Goal: Navigation & Orientation: Find specific page/section

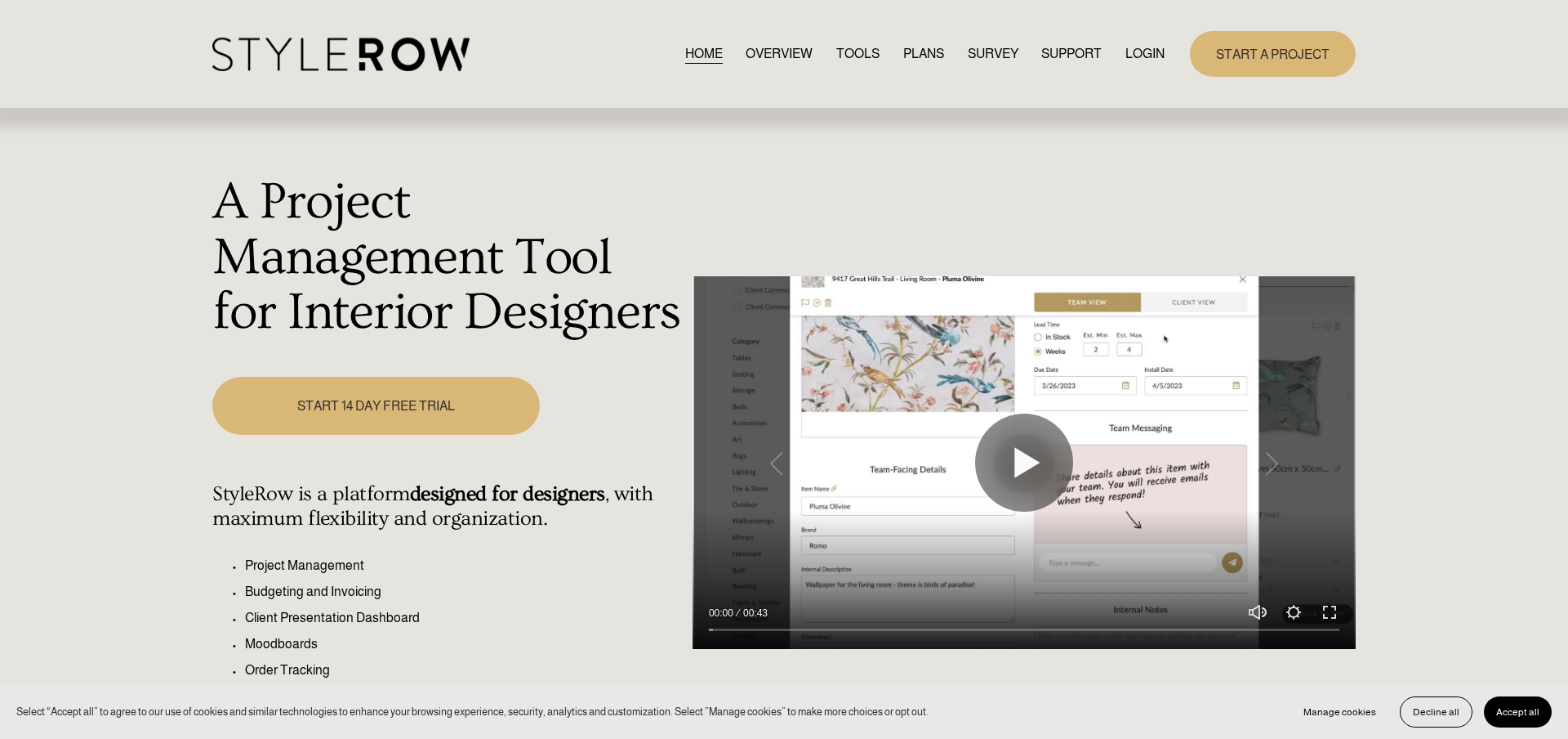
click at [1130, 53] on link "LOGIN" at bounding box center [1145, 53] width 39 height 22
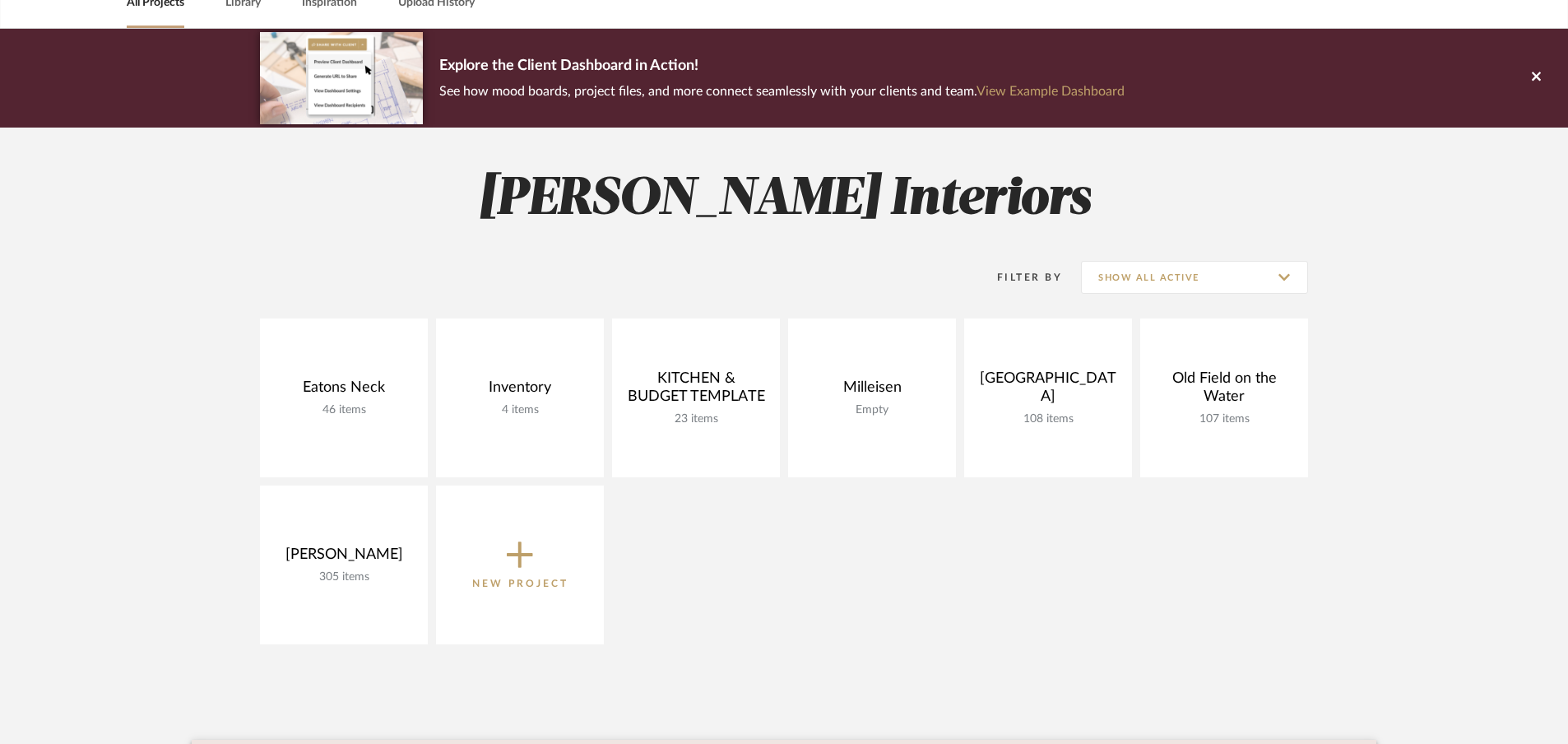
scroll to position [93, 0]
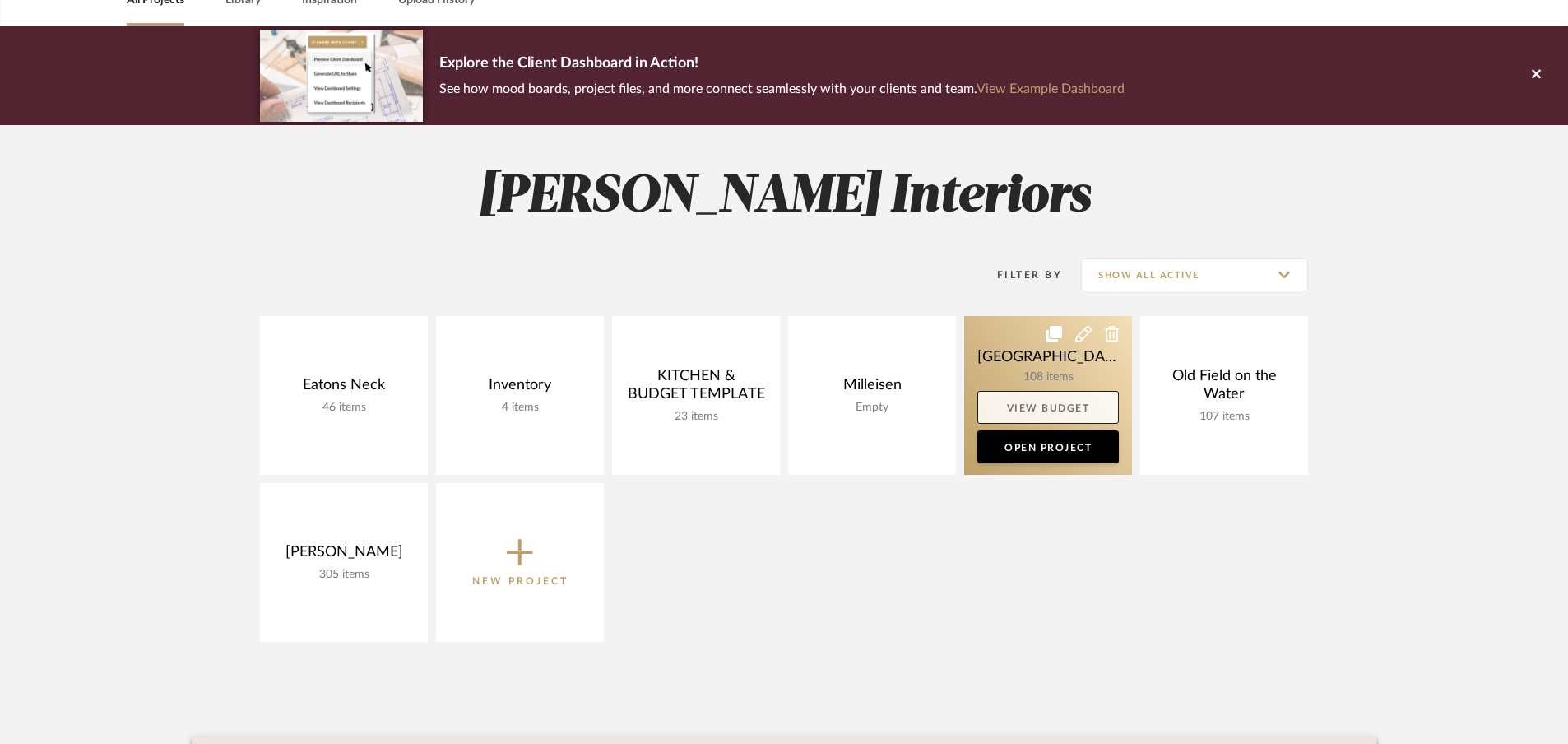
click at [1063, 420] on link "View Budget" at bounding box center [1048, 406] width 142 height 32
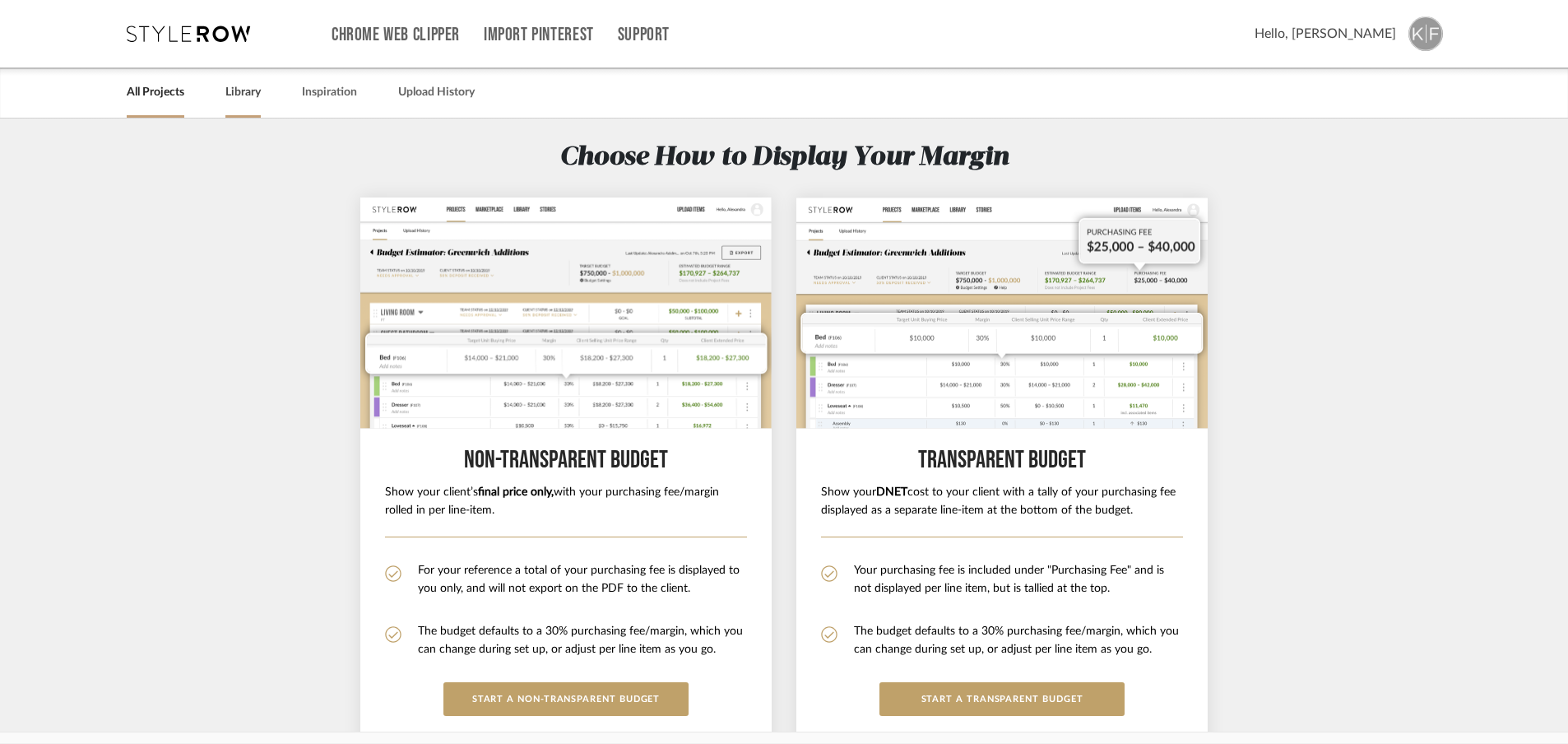
click at [253, 88] on link "Library" at bounding box center [243, 93] width 35 height 23
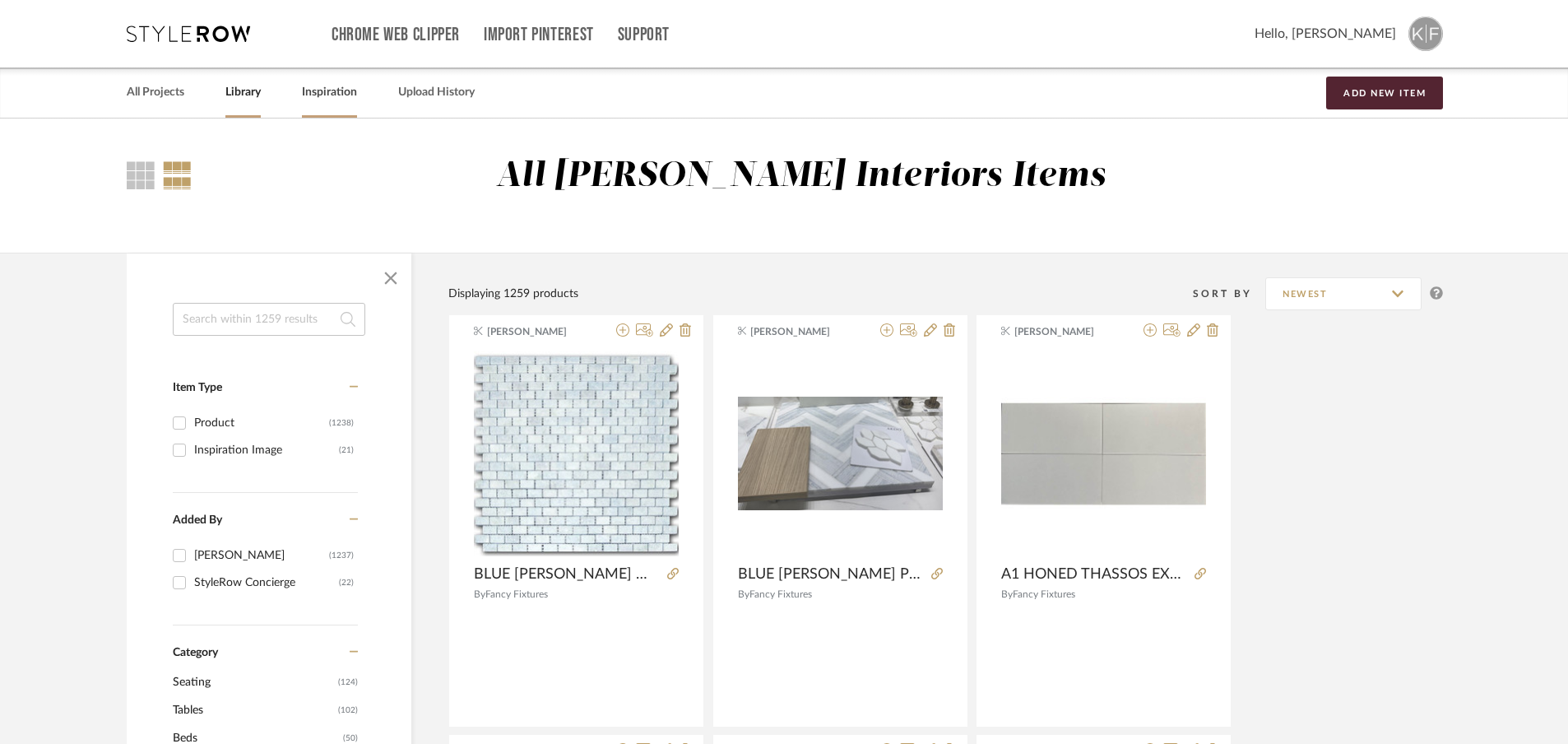
click at [338, 93] on link "Inspiration" at bounding box center [330, 93] width 55 height 23
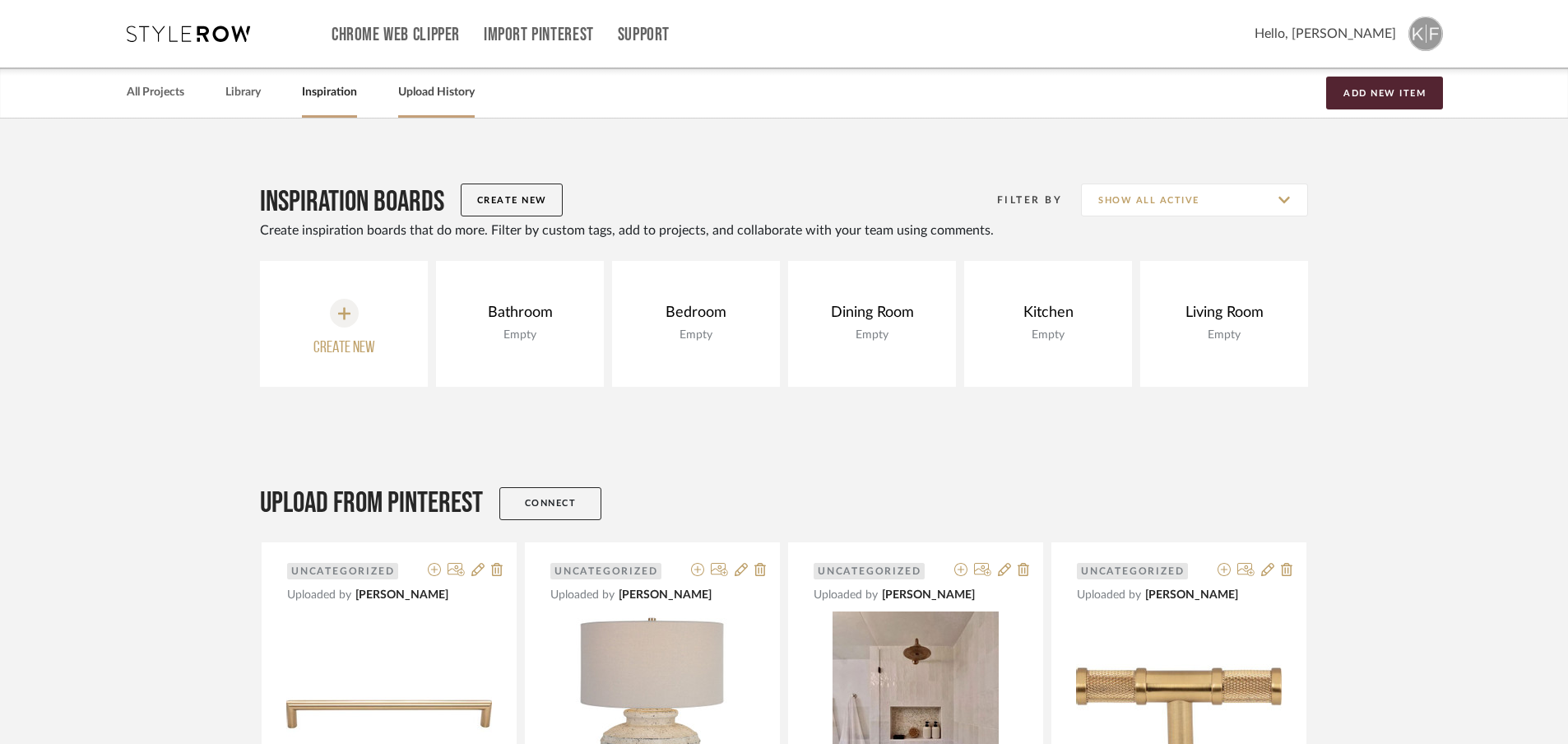
click at [468, 93] on link "Upload History" at bounding box center [437, 93] width 77 height 23
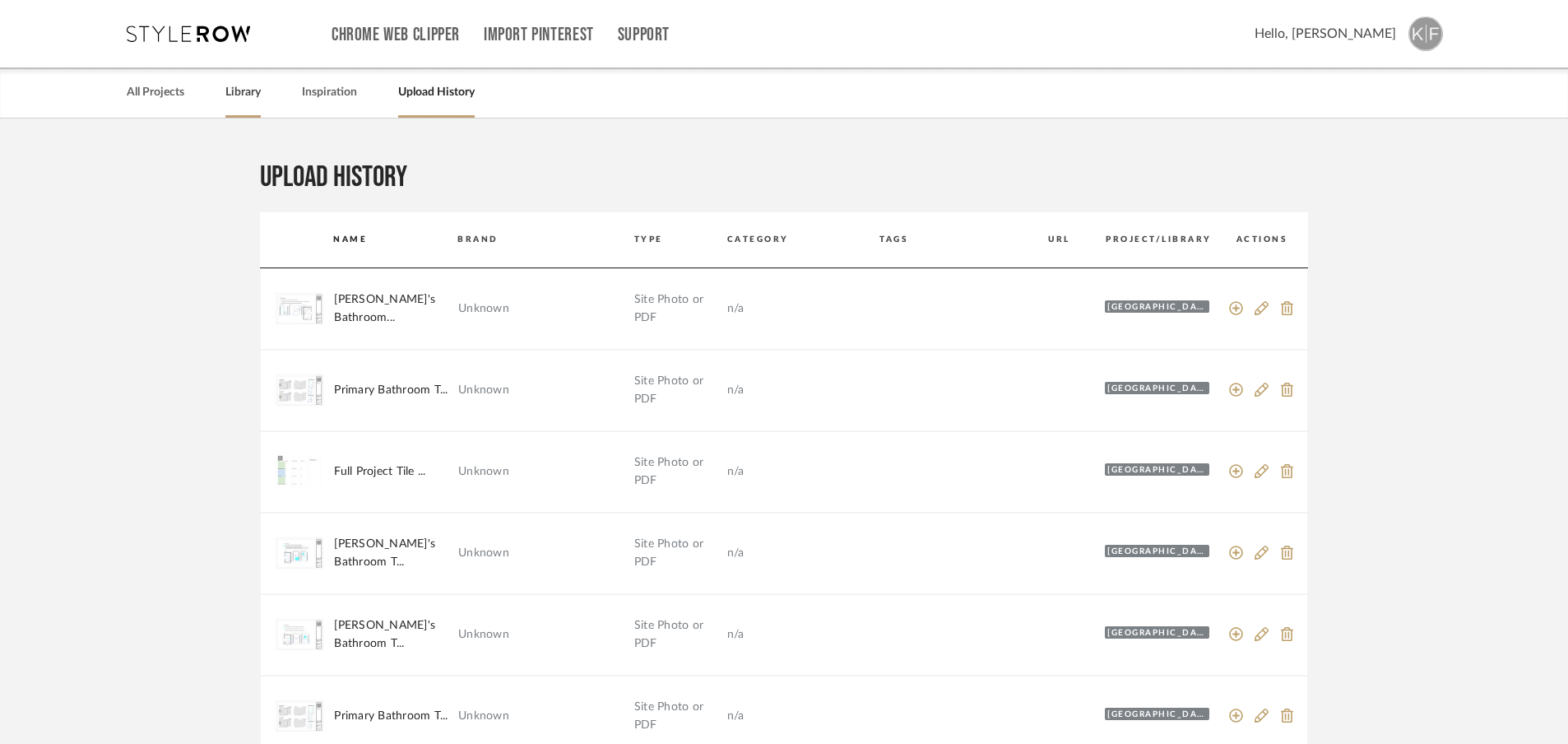
click at [252, 93] on link "Library" at bounding box center [243, 93] width 35 height 23
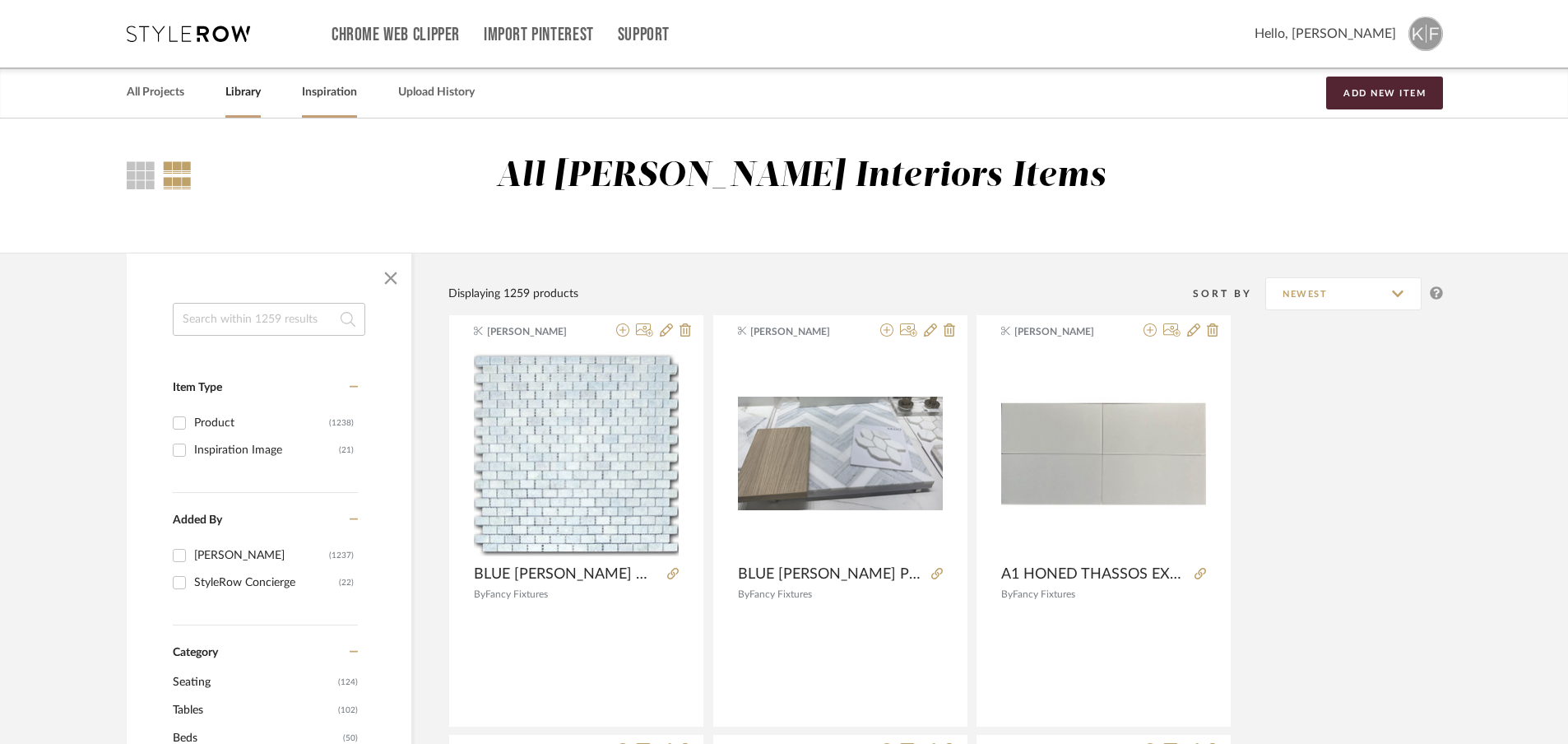
click at [343, 93] on link "Inspiration" at bounding box center [330, 93] width 55 height 23
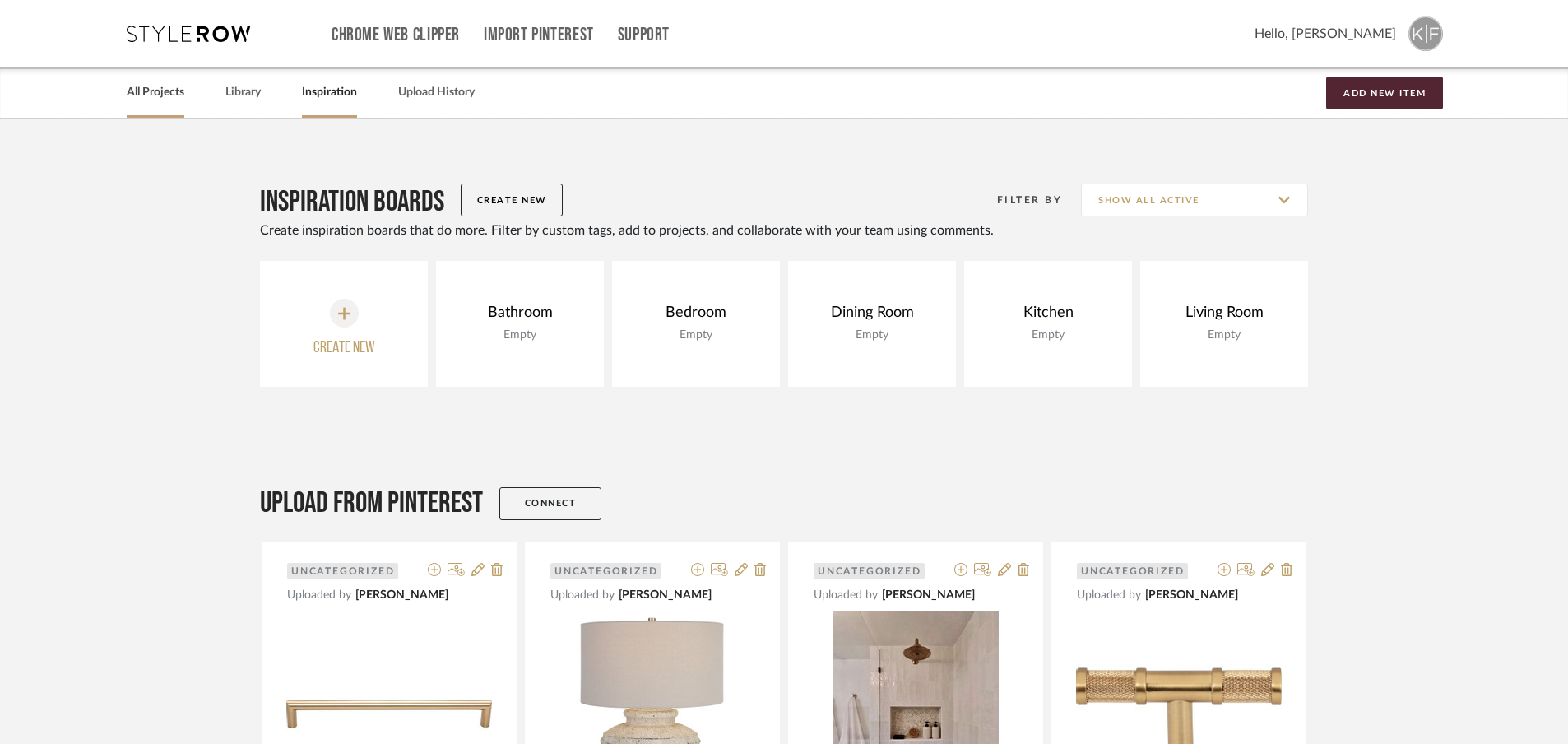
click at [178, 96] on link "All Projects" at bounding box center [156, 93] width 58 height 23
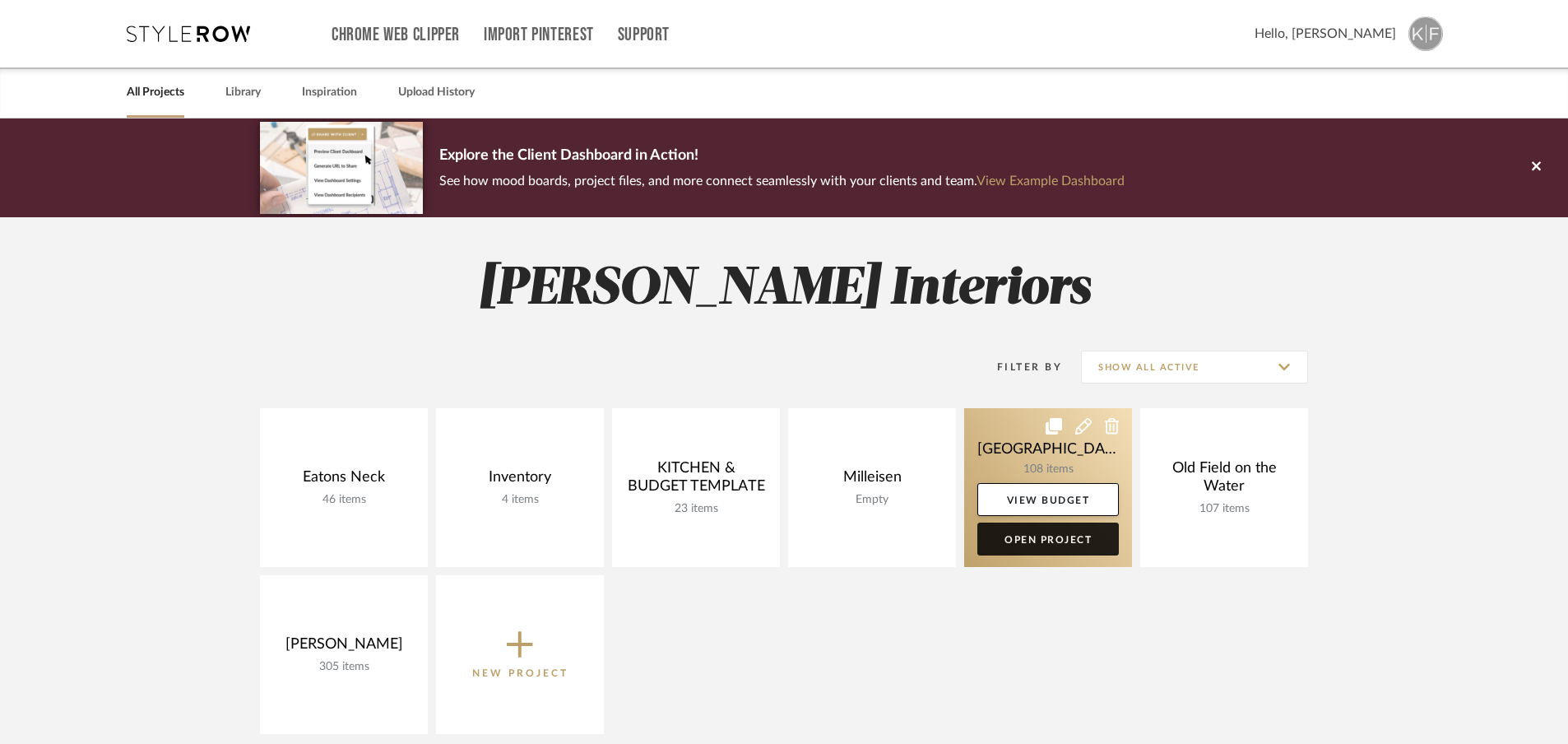
click at [1046, 542] on link "Open Project" at bounding box center [1048, 538] width 142 height 32
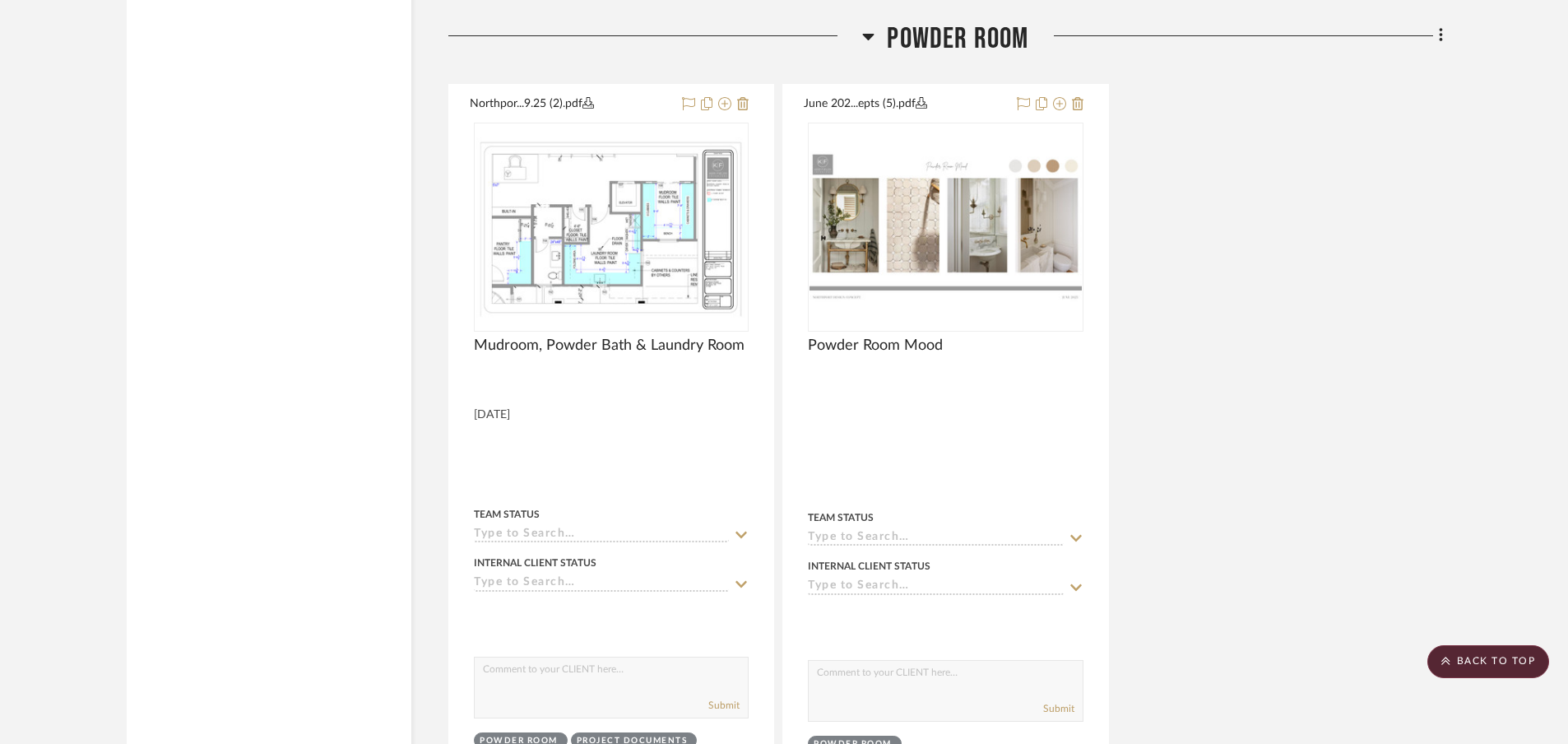
scroll to position [6104, 0]
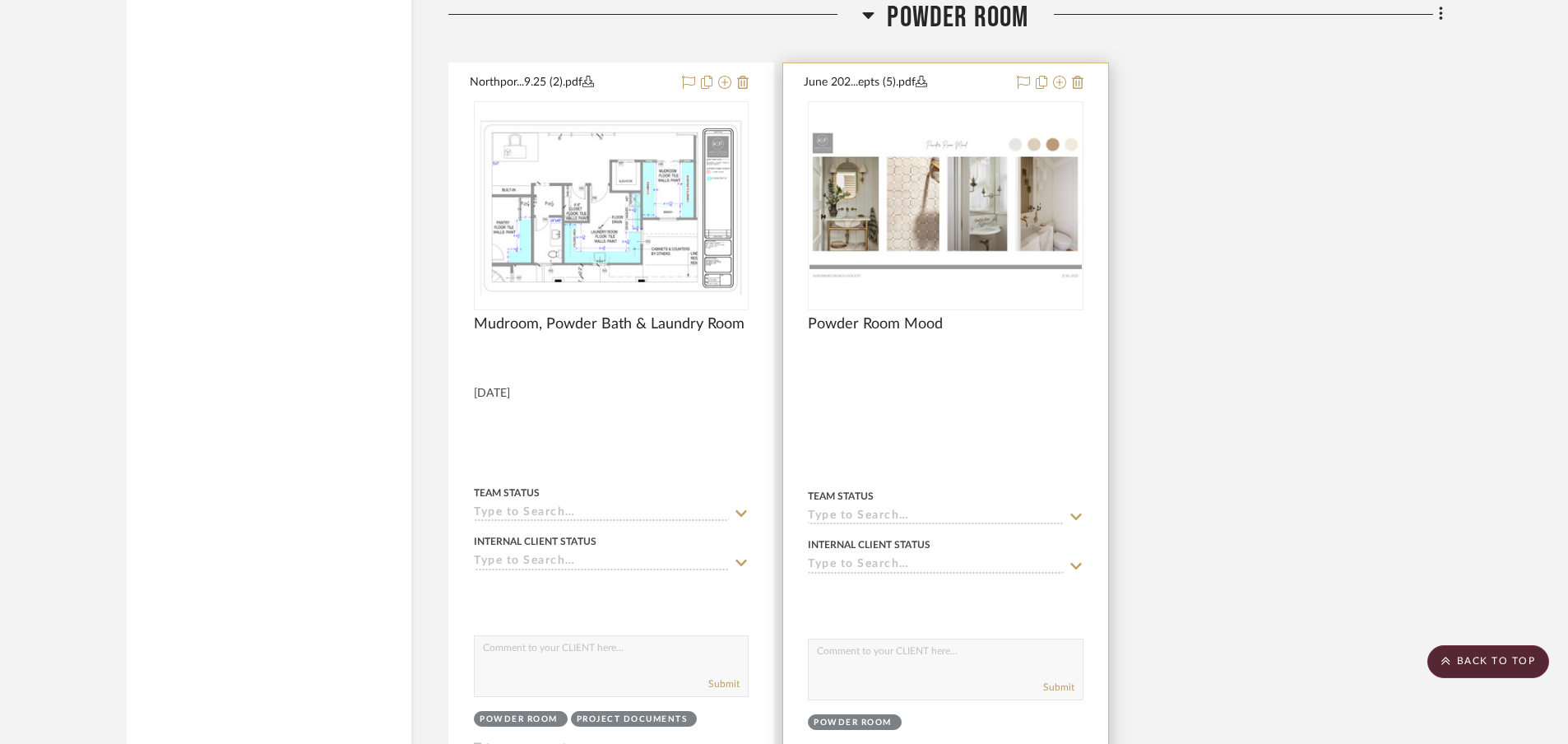
click at [962, 373] on div at bounding box center [945, 424] width 324 height 723
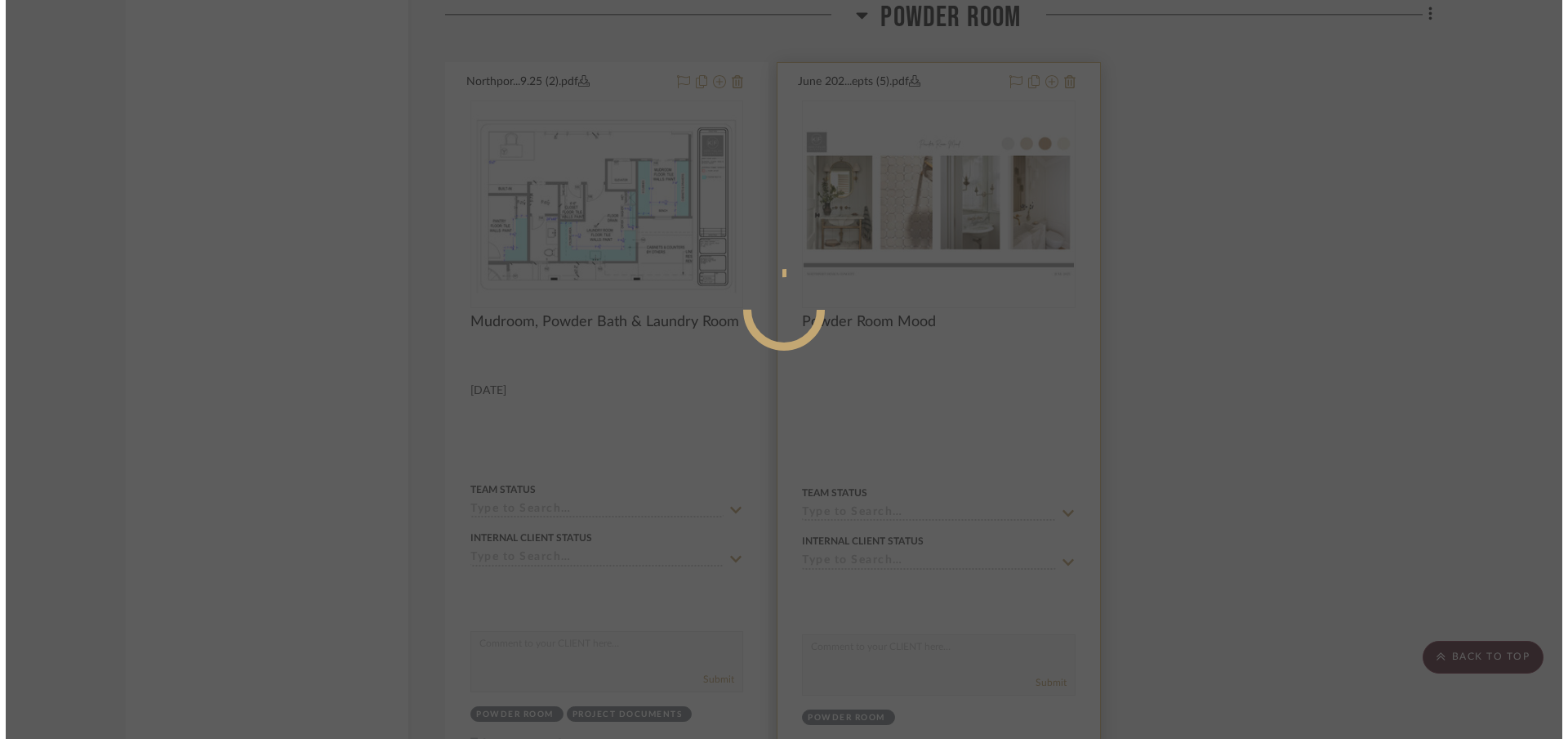
scroll to position [0, 0]
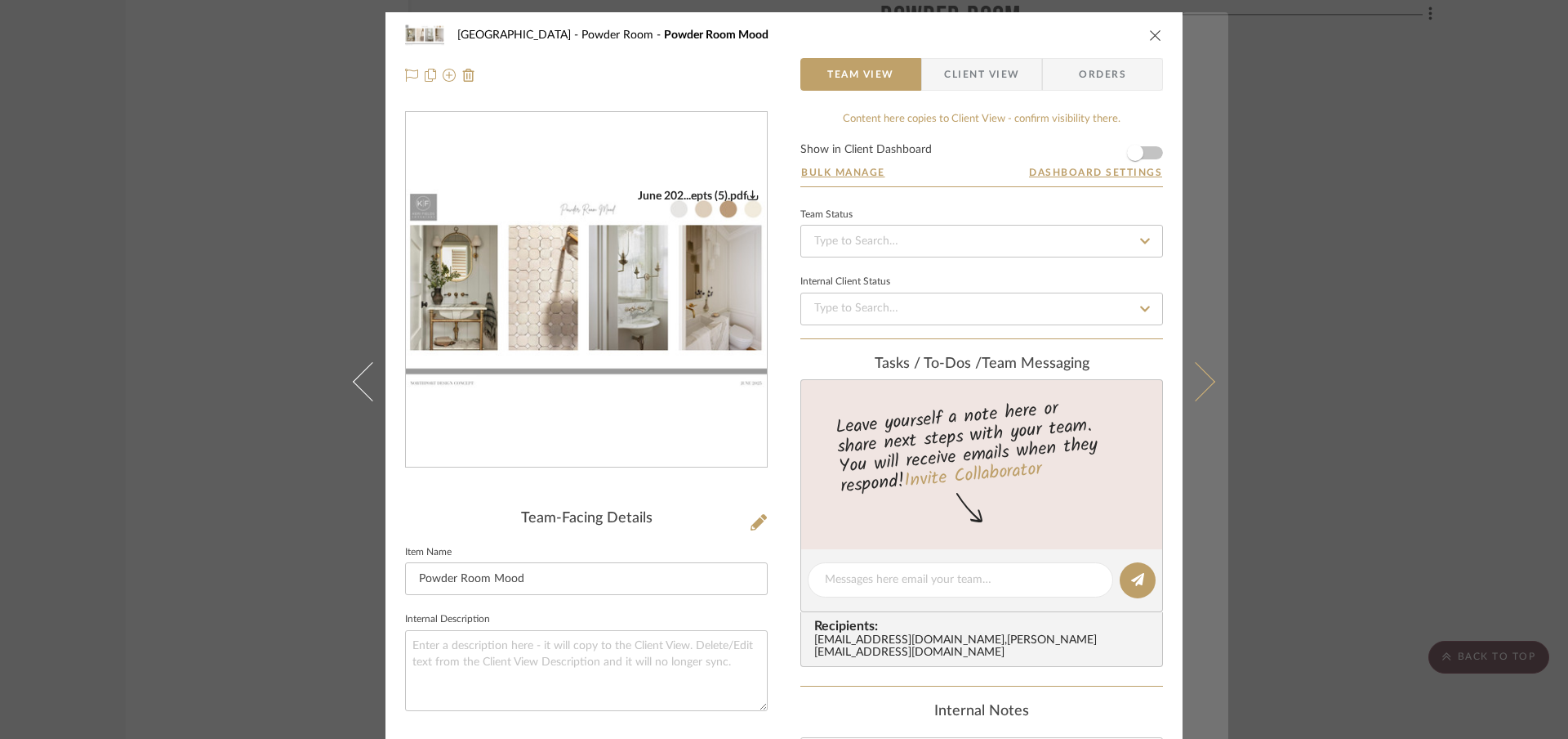
click at [1197, 390] on icon at bounding box center [1196, 381] width 39 height 39
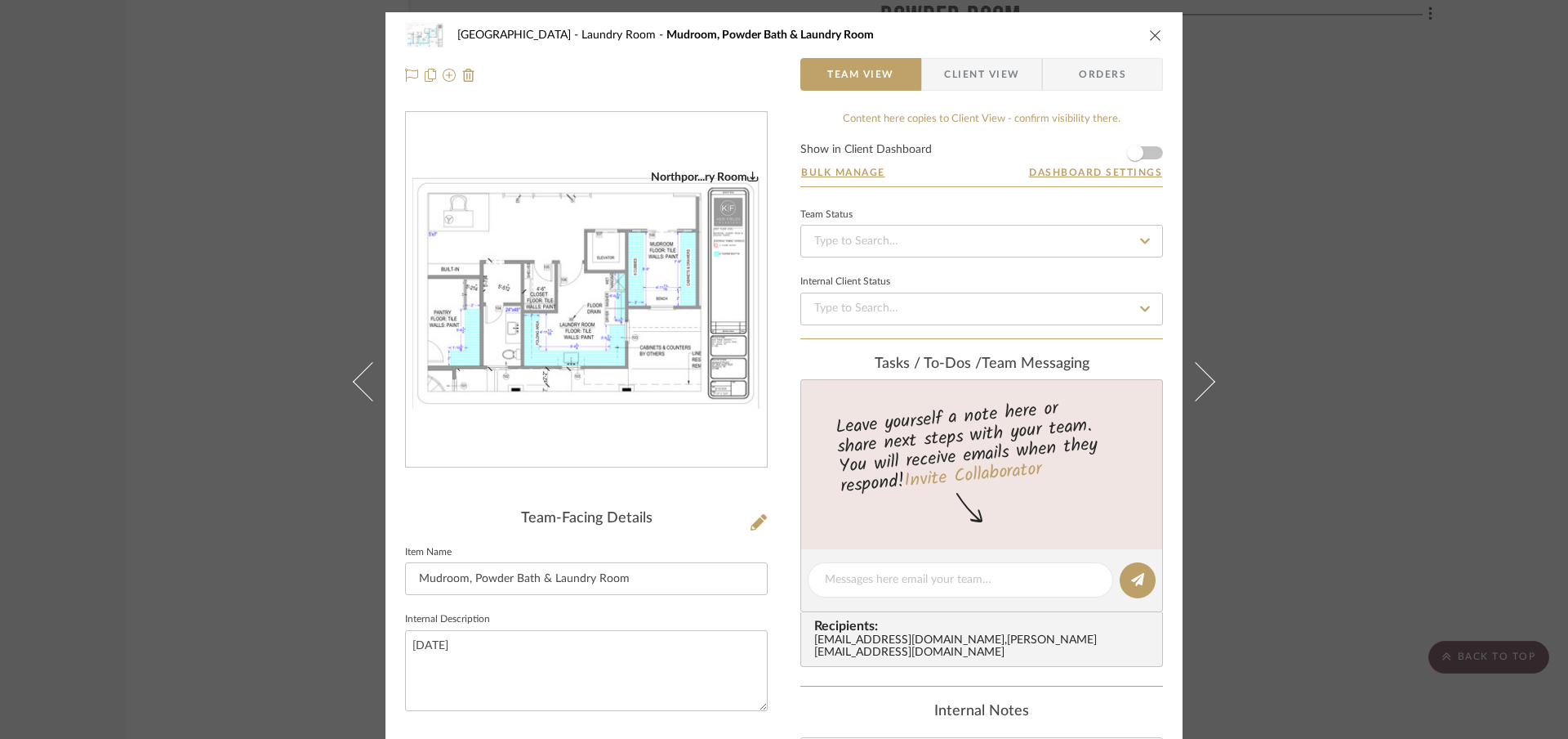
click at [1197, 390] on icon at bounding box center [1196, 381] width 39 height 39
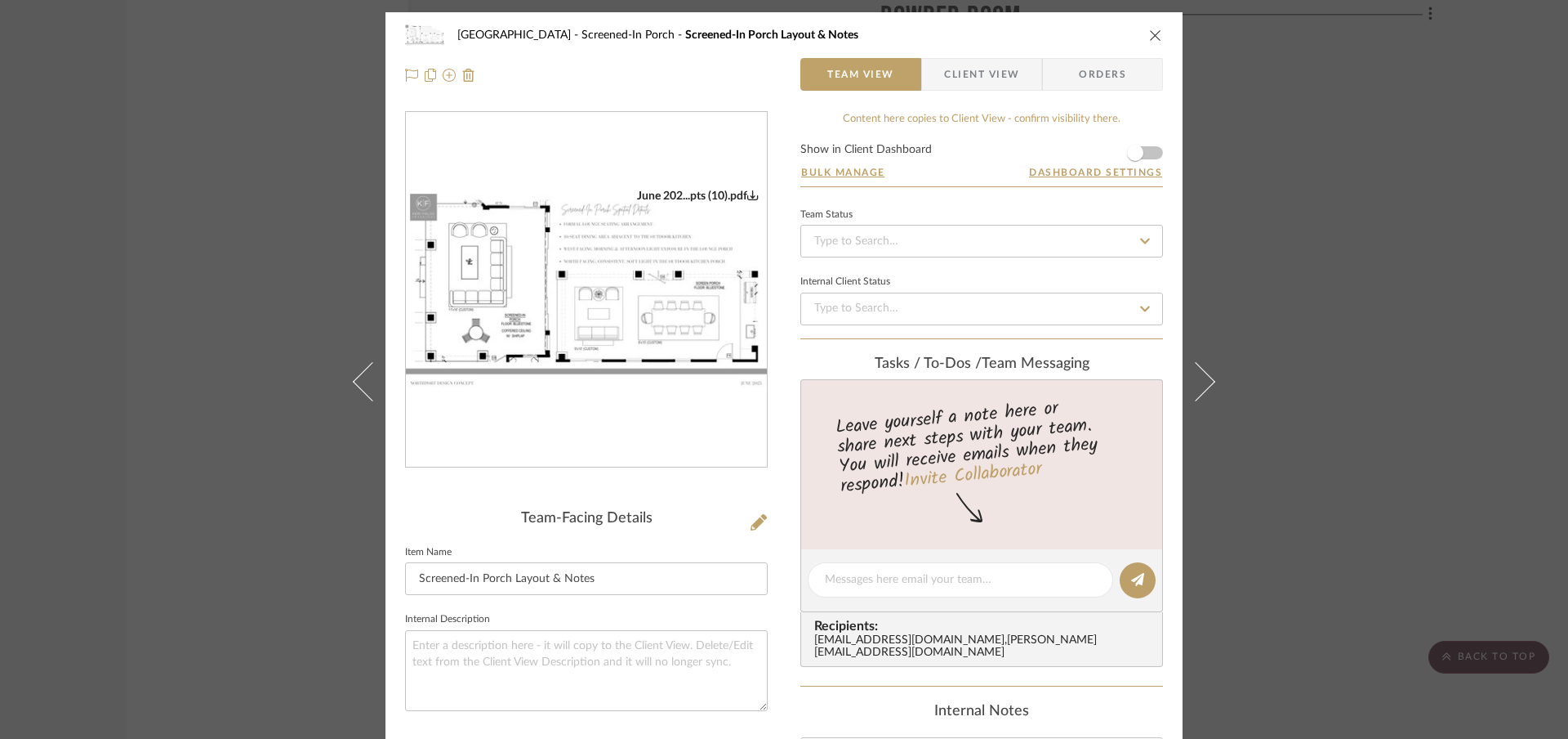
click at [1197, 390] on icon at bounding box center [1196, 381] width 39 height 39
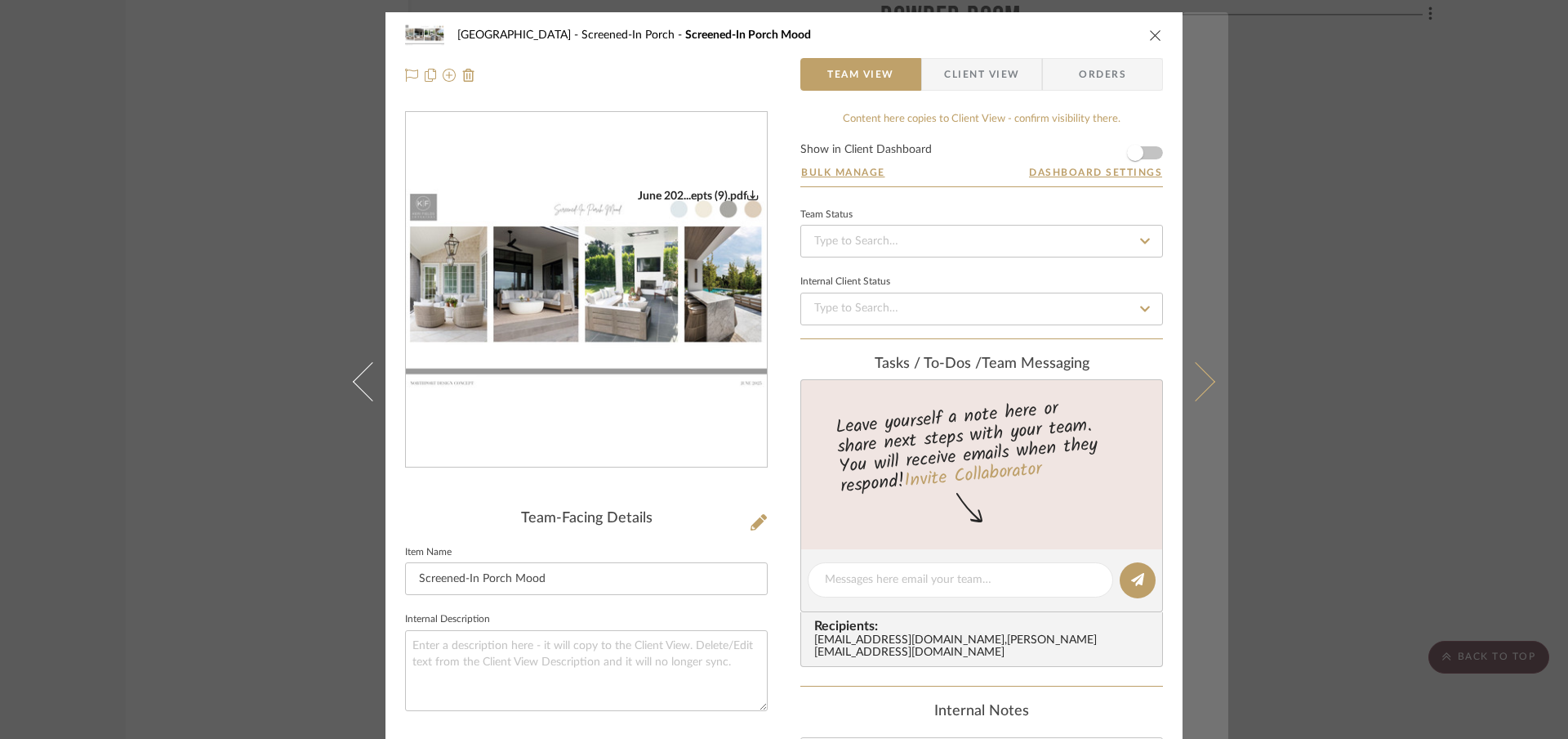
click at [1207, 382] on icon at bounding box center [1196, 381] width 39 height 39
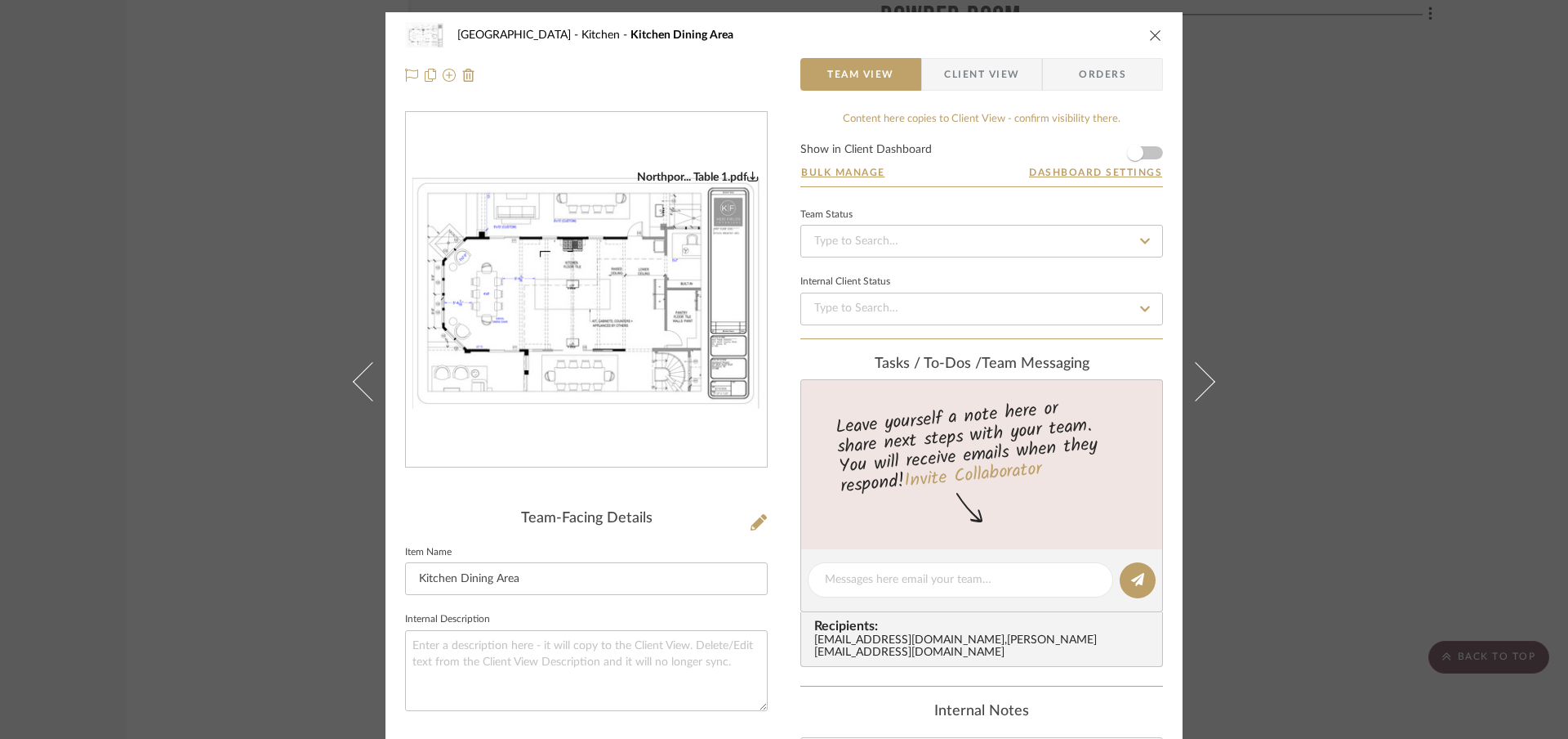
click at [1207, 382] on icon at bounding box center [1196, 381] width 39 height 39
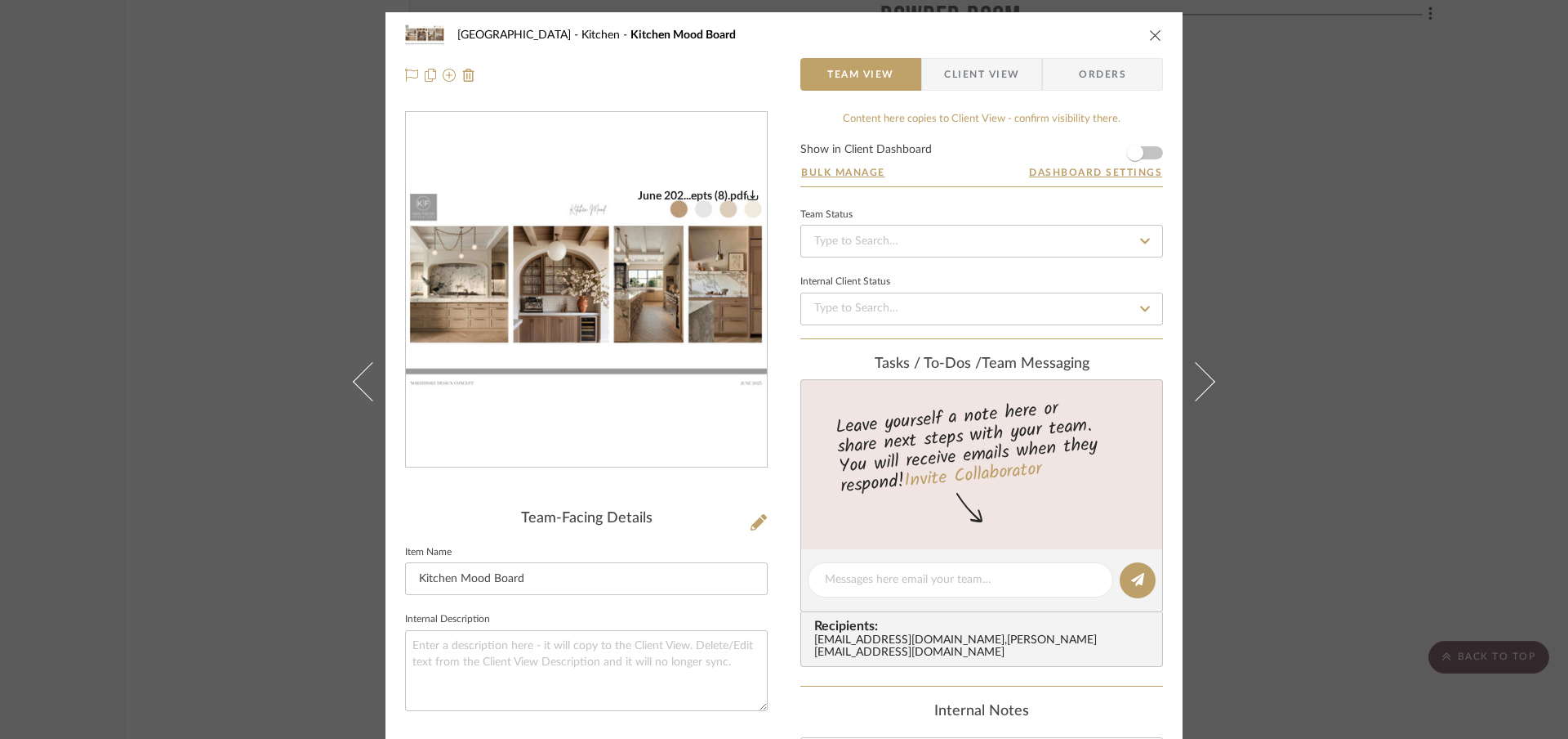
click at [1156, 34] on icon "close" at bounding box center [1155, 34] width 13 height 13
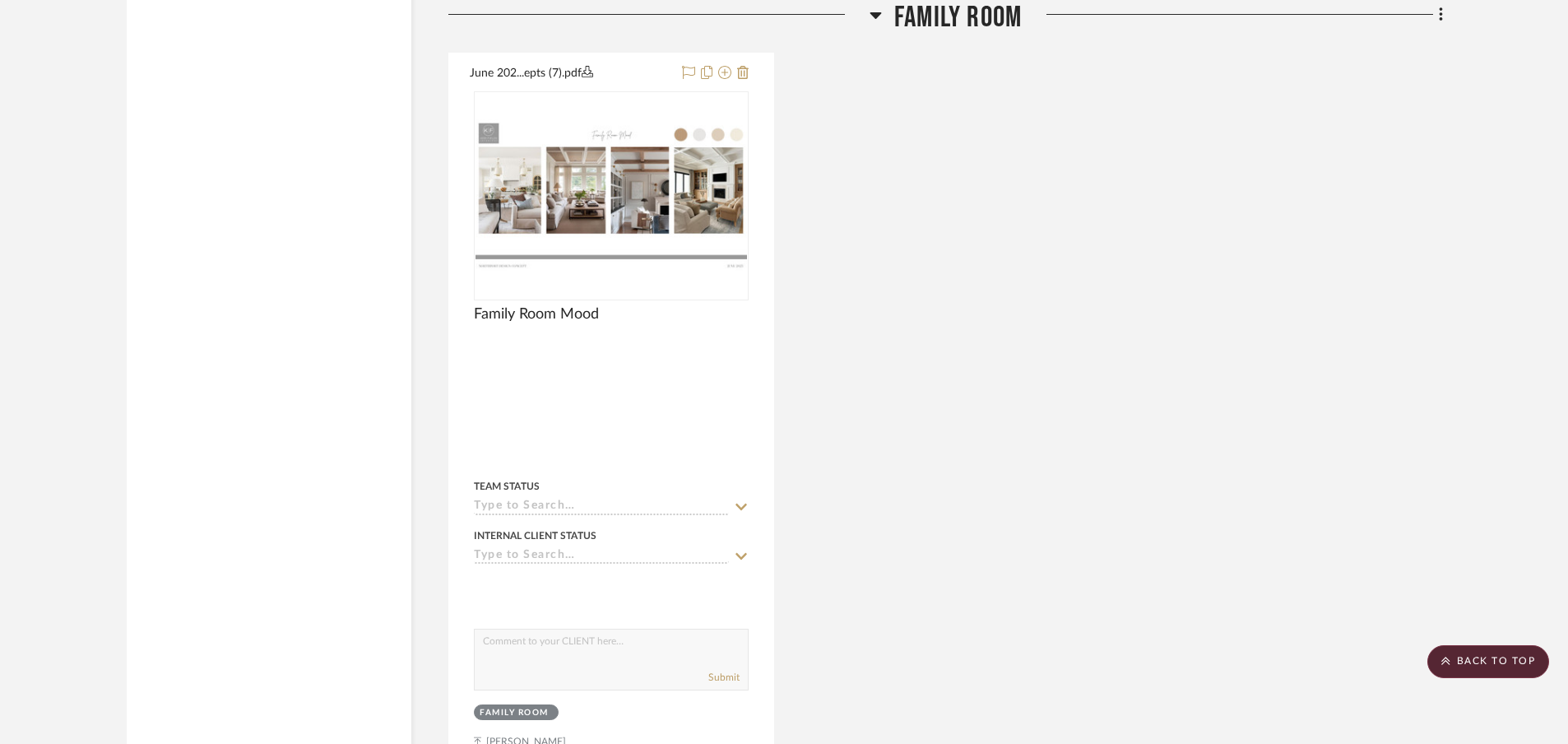
scroll to position [13220, 0]
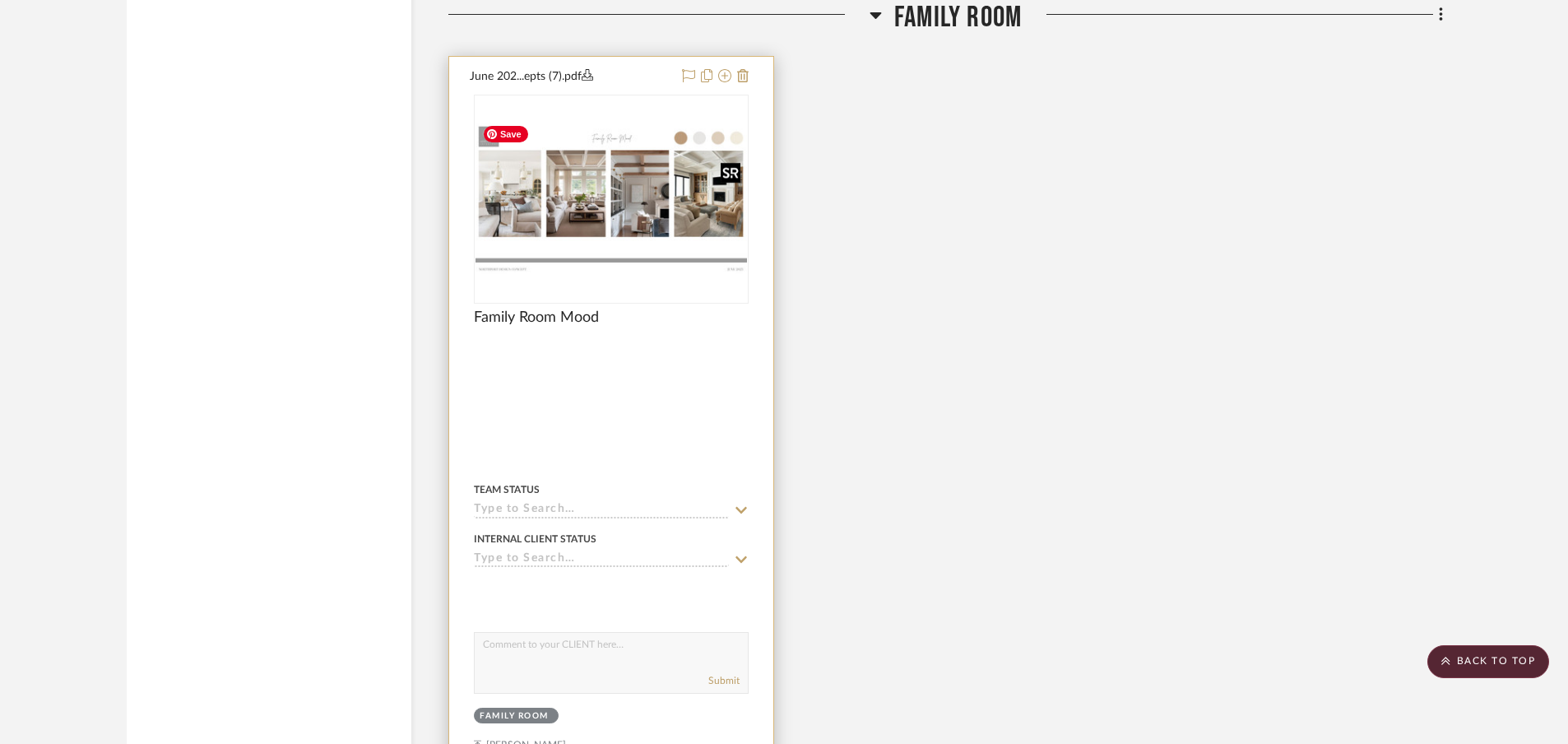
click at [506, 209] on img "0" at bounding box center [611, 199] width 272 height 153
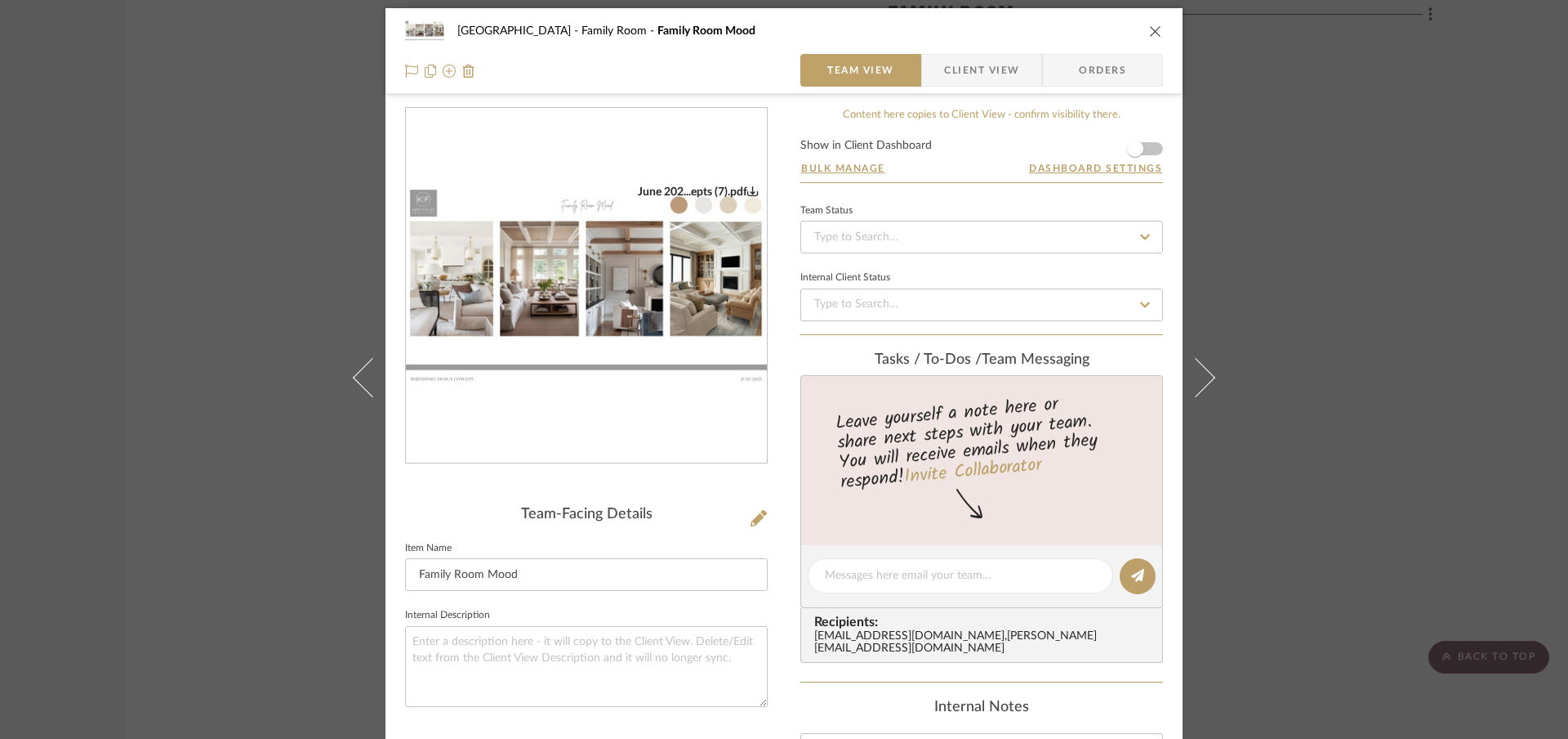
scroll to position [8, 0]
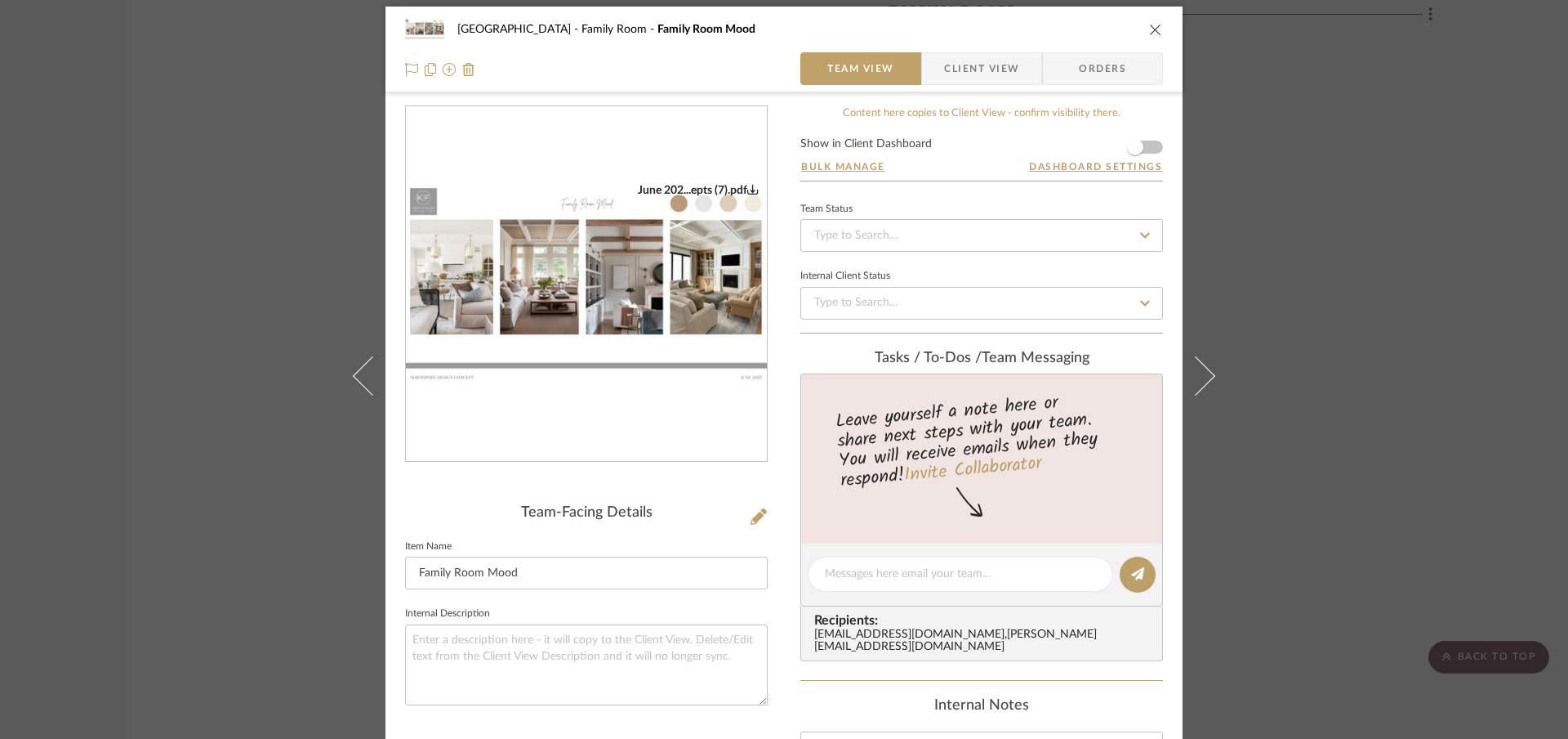
click at [1153, 31] on icon "close" at bounding box center [1155, 28] width 13 height 13
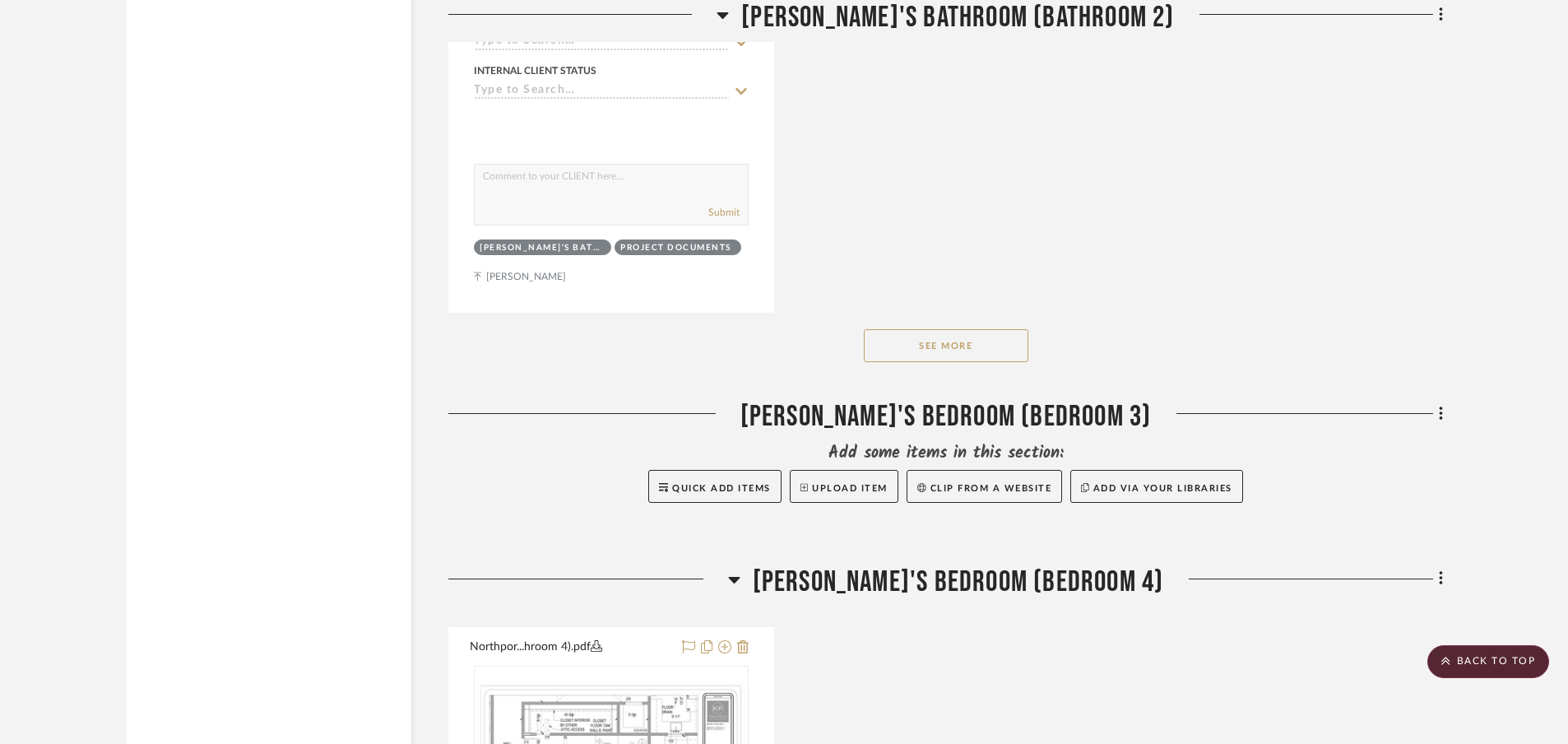
scroll to position [23323, 0]
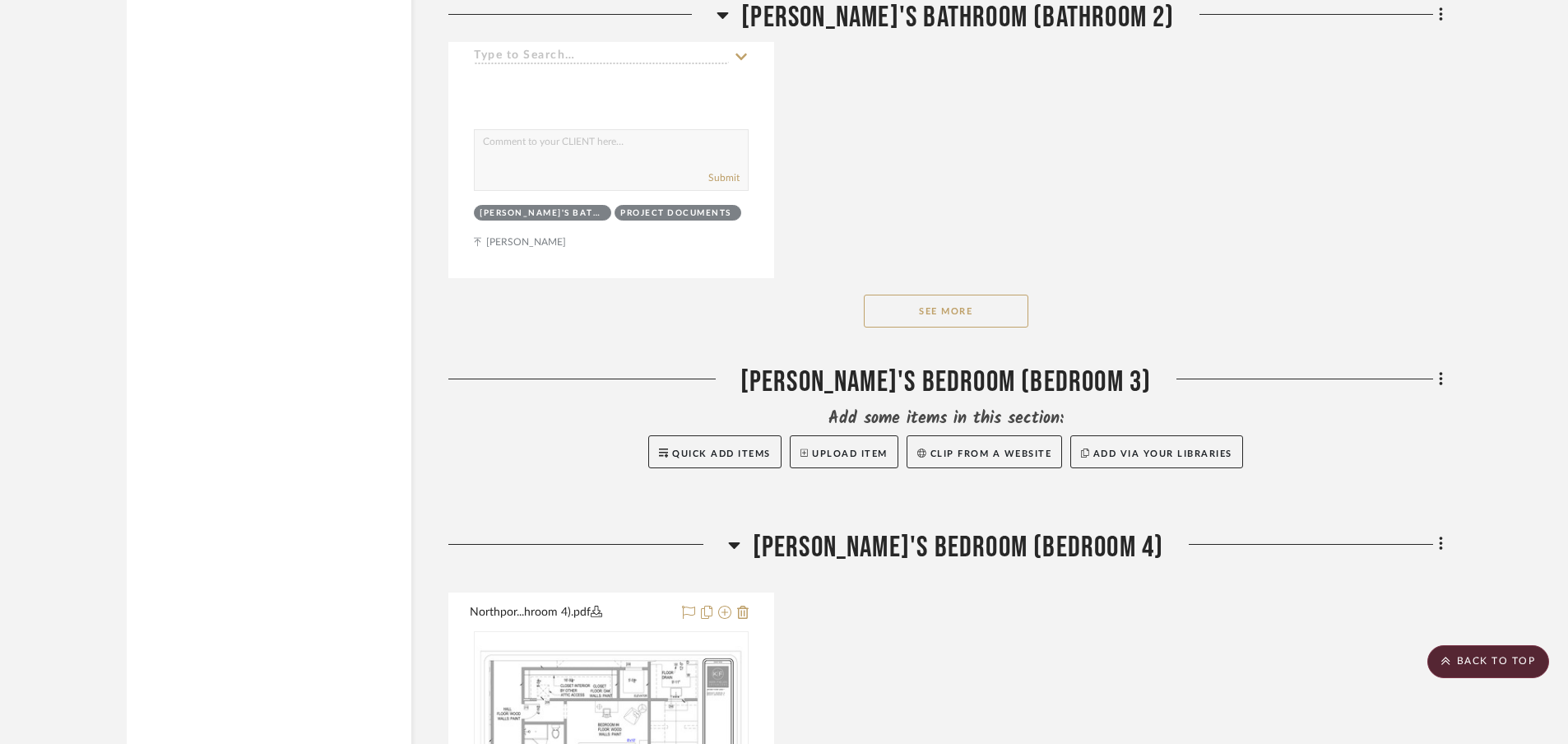
click at [953, 315] on button "See More" at bounding box center [946, 310] width 164 height 32
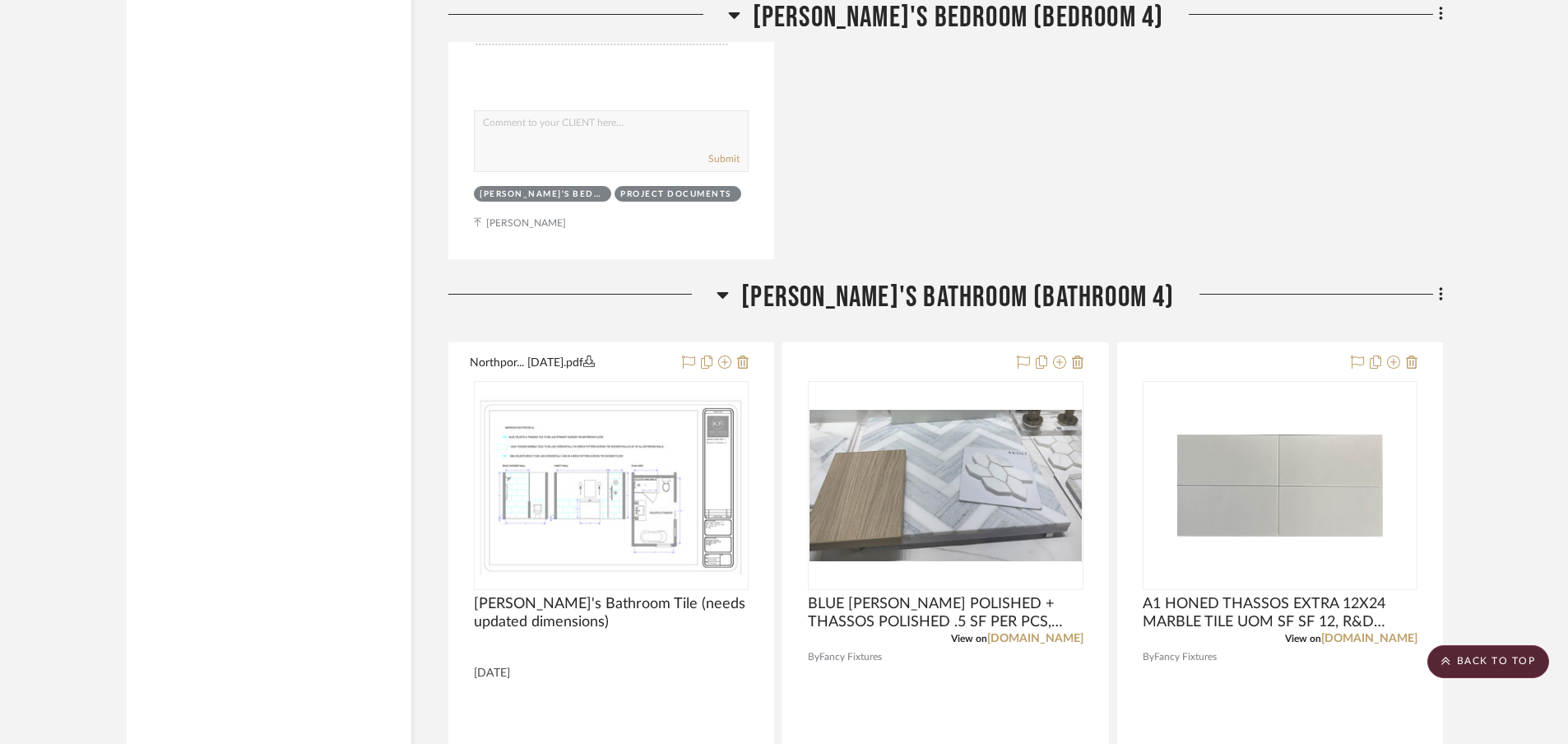
scroll to position [24456, 0]
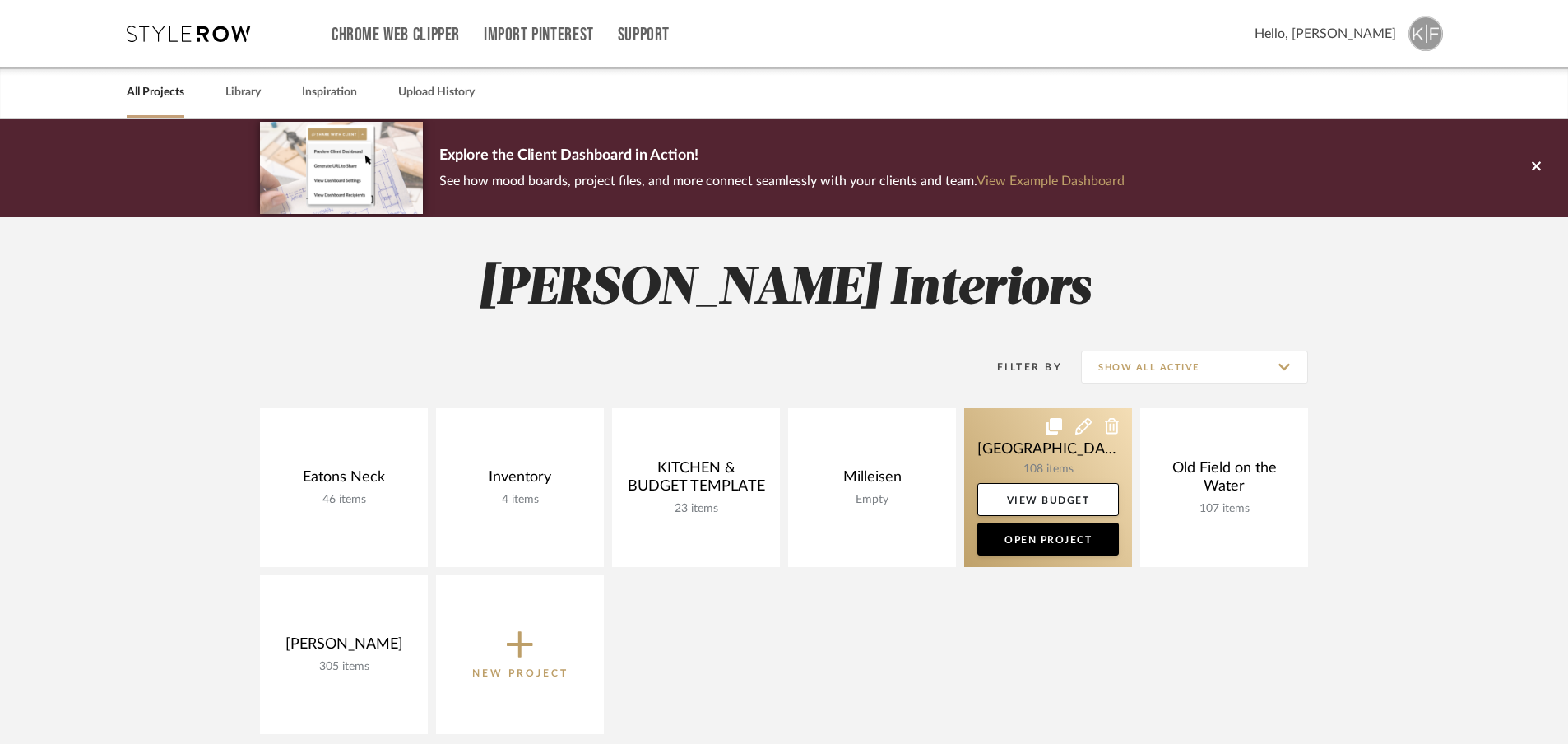
click at [1051, 449] on link at bounding box center [1048, 487] width 168 height 158
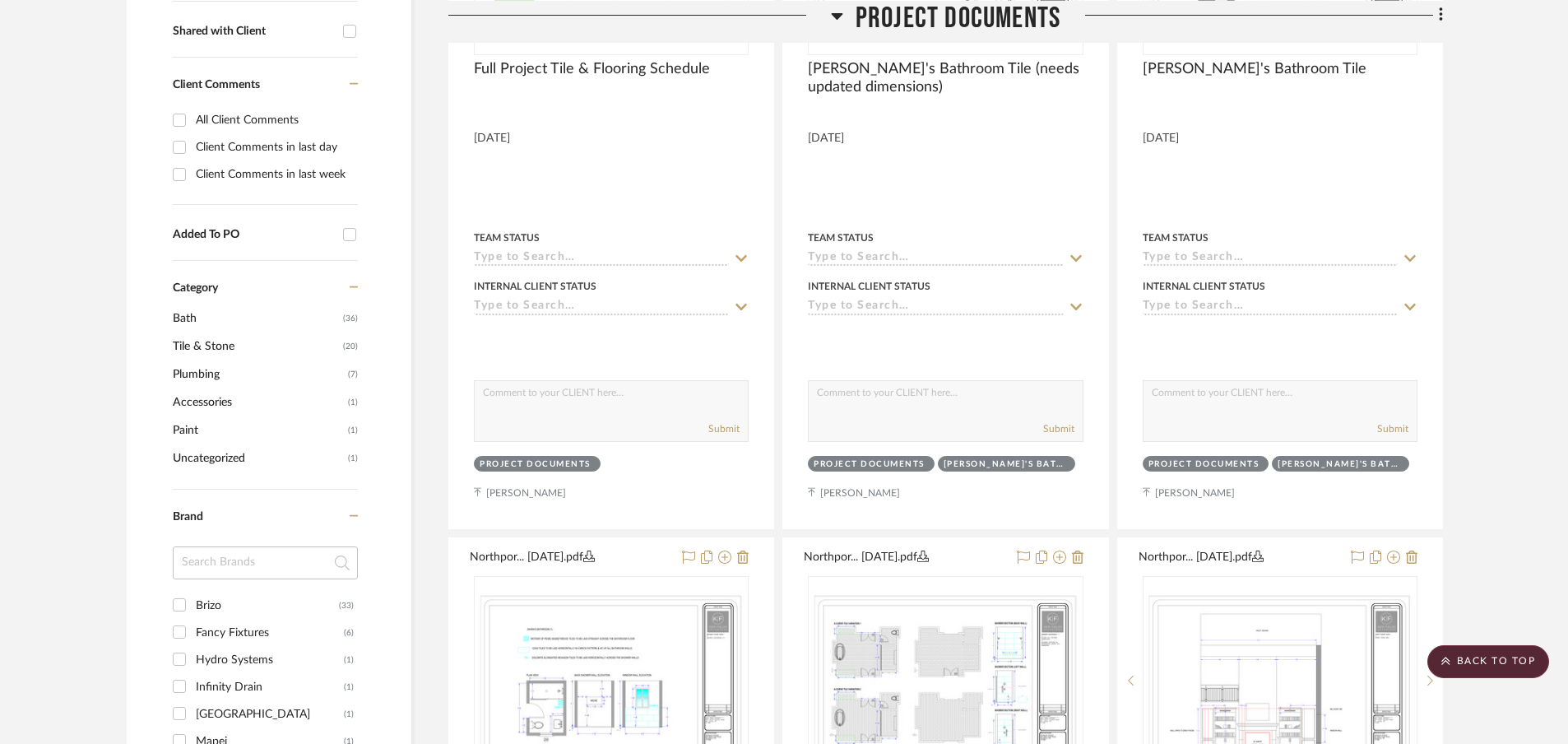
scroll to position [624, 0]
